Goal: Information Seeking & Learning: Learn about a topic

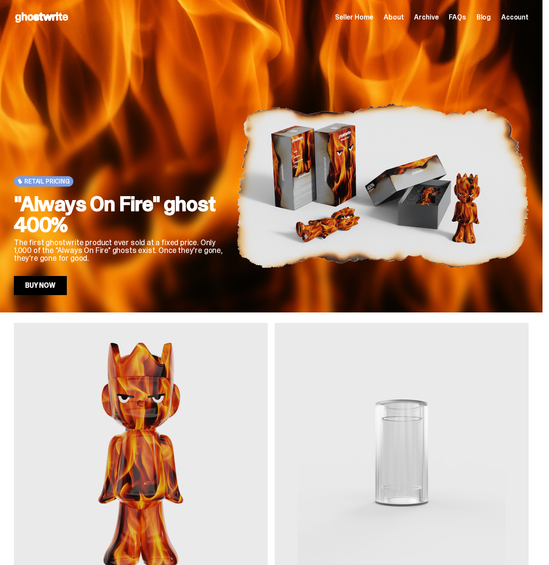
click at [278, 354] on div "Retail Pricing ghostwrite “Always On Fire” 400% (2025) $150 Retail Pricing ghos…" at bounding box center [271, 473] width 515 height 300
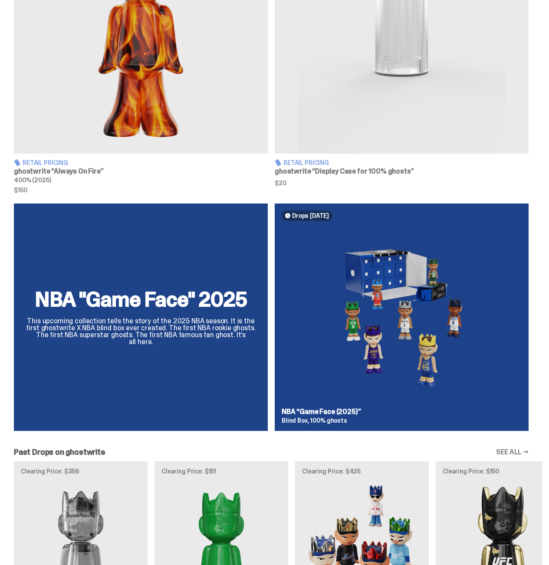
scroll to position [563, 0]
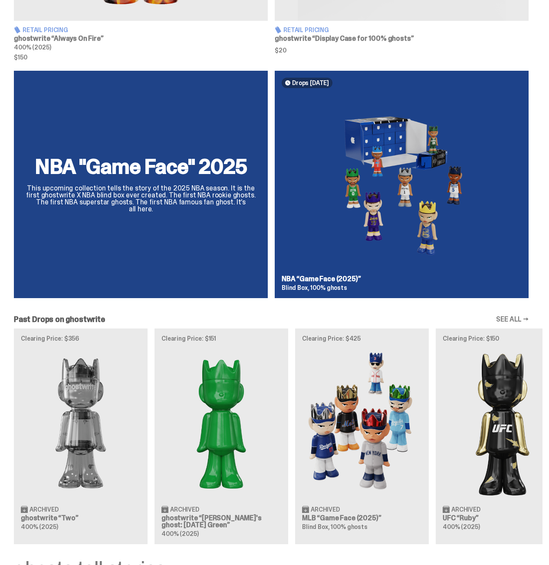
click at [242, 196] on div "NBA "Game Face" 2025 This upcoming collection tells the story of the 2025 NBA s…" at bounding box center [271, 188] width 543 height 235
click at [324, 174] on div "NBA "Game Face" 2025 This upcoming collection tells the story of the 2025 NBA s…" at bounding box center [271, 188] width 543 height 235
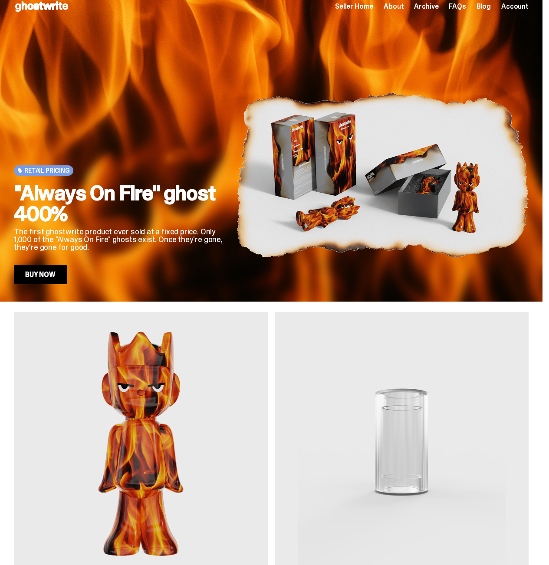
scroll to position [0, 0]
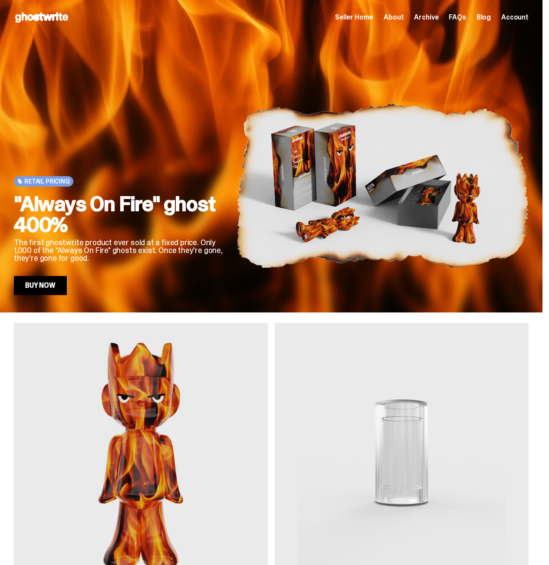
click at [308, 163] on div "Retail Pricing "Always On Fire" ghost 400% The first ghostwrite product ever so…" at bounding box center [271, 185] width 515 height 219
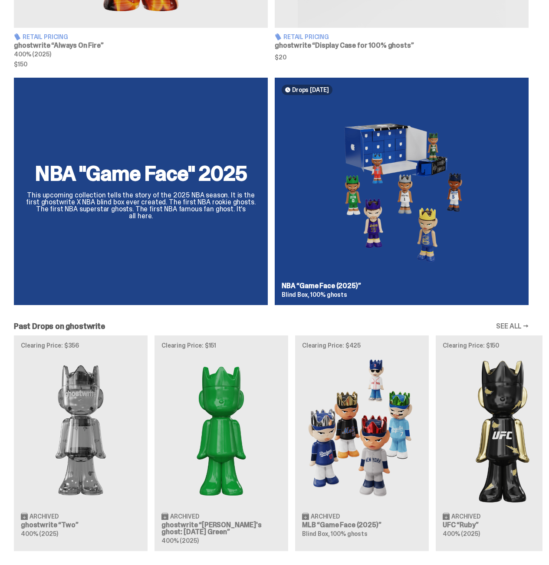
click at [279, 240] on div "NBA "Game Face" 2025 This upcoming collection tells the story of the 2025 NBA s…" at bounding box center [271, 195] width 543 height 235
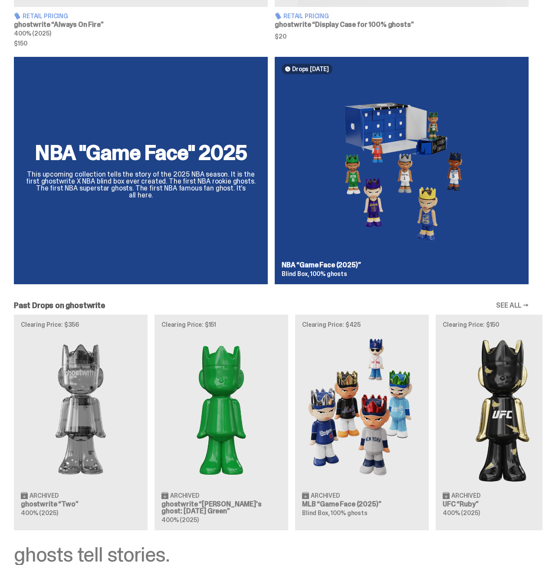
scroll to position [0, 0]
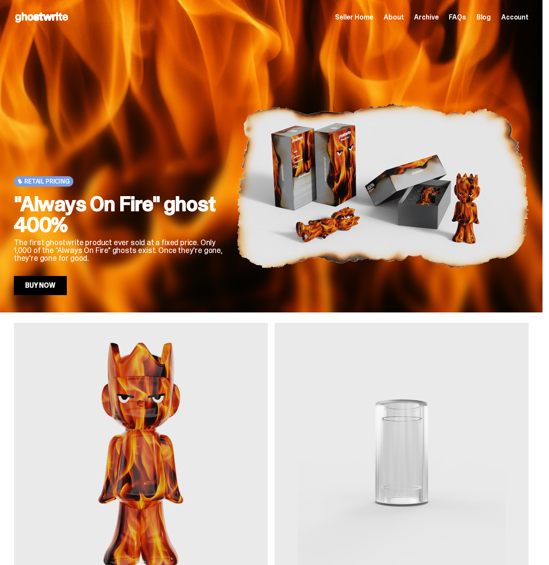
click at [233, 227] on div "Retail Pricing "Always On Fire" ghost 400% The first ghostwrite product ever so…" at bounding box center [271, 185] width 515 height 219
